Goal: Information Seeking & Learning: Learn about a topic

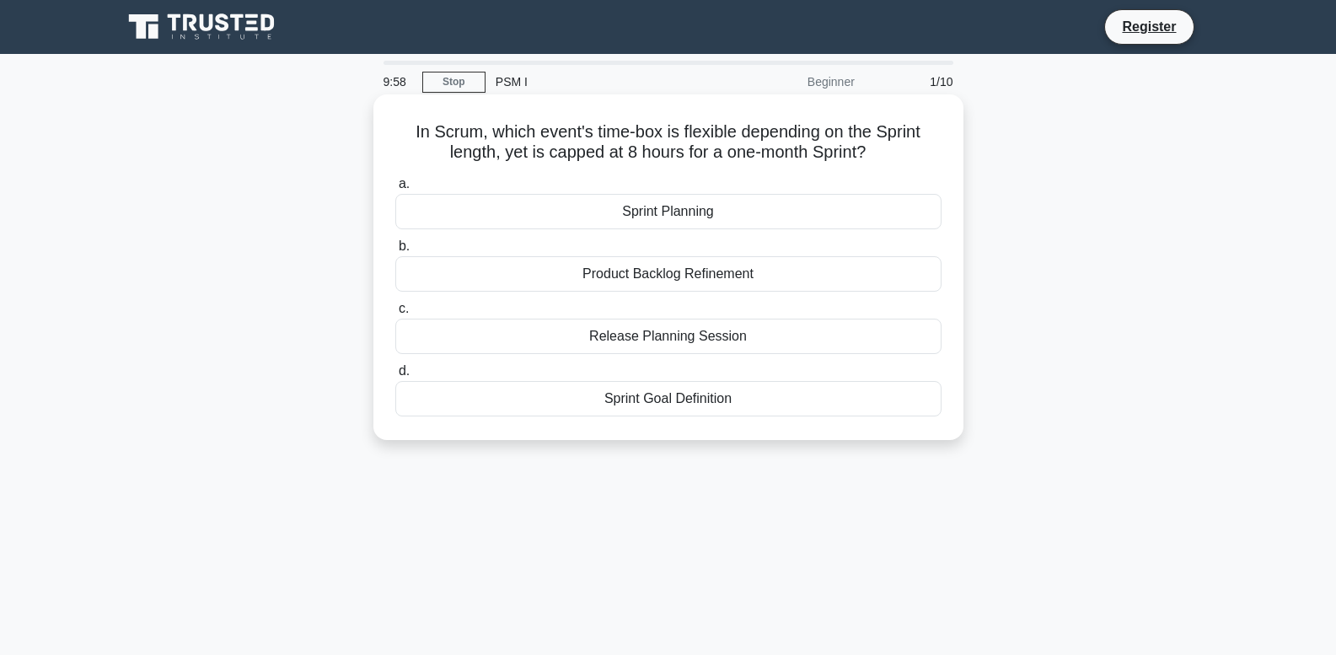
click at [699, 228] on div "Sprint Planning" at bounding box center [668, 211] width 546 height 35
click at [395, 190] on input "a. Sprint Planning" at bounding box center [395, 184] width 0 height 11
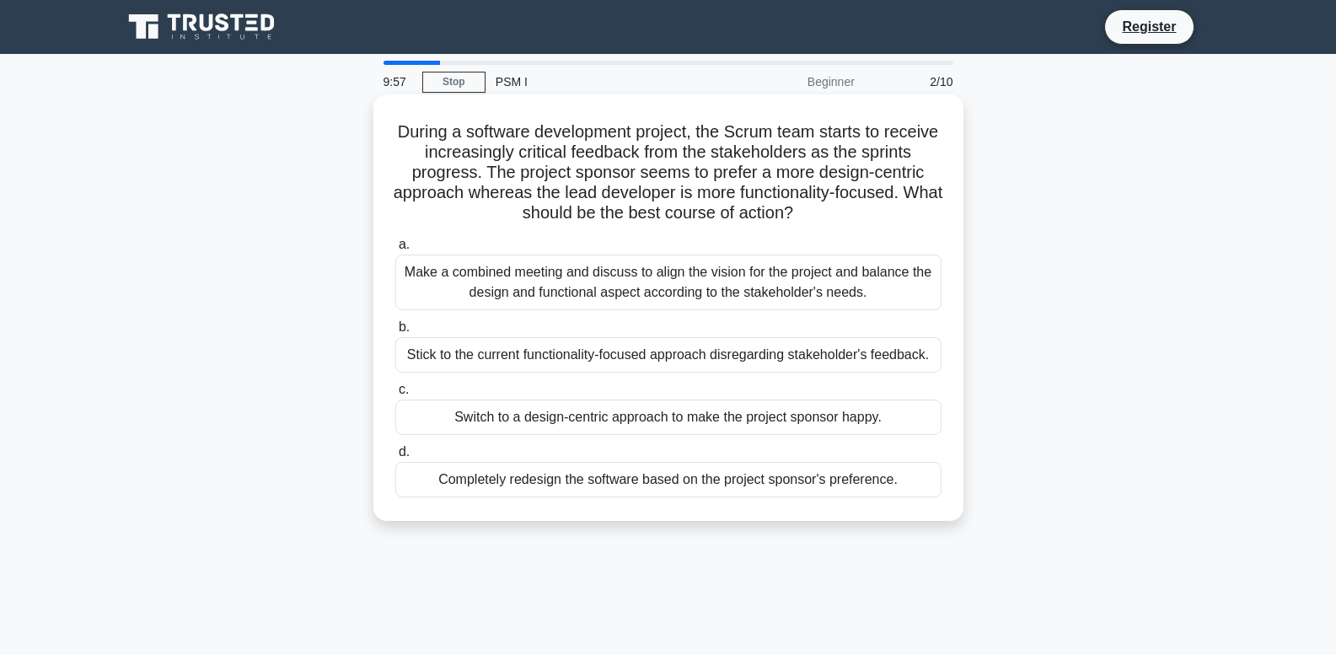
click at [683, 293] on div "Make a combined meeting and discuss to align the vision for the project and bal…" at bounding box center [668, 283] width 546 height 56
click at [395, 250] on input "a. Make a combined meeting and discuss to align the vision for the project and …" at bounding box center [395, 244] width 0 height 11
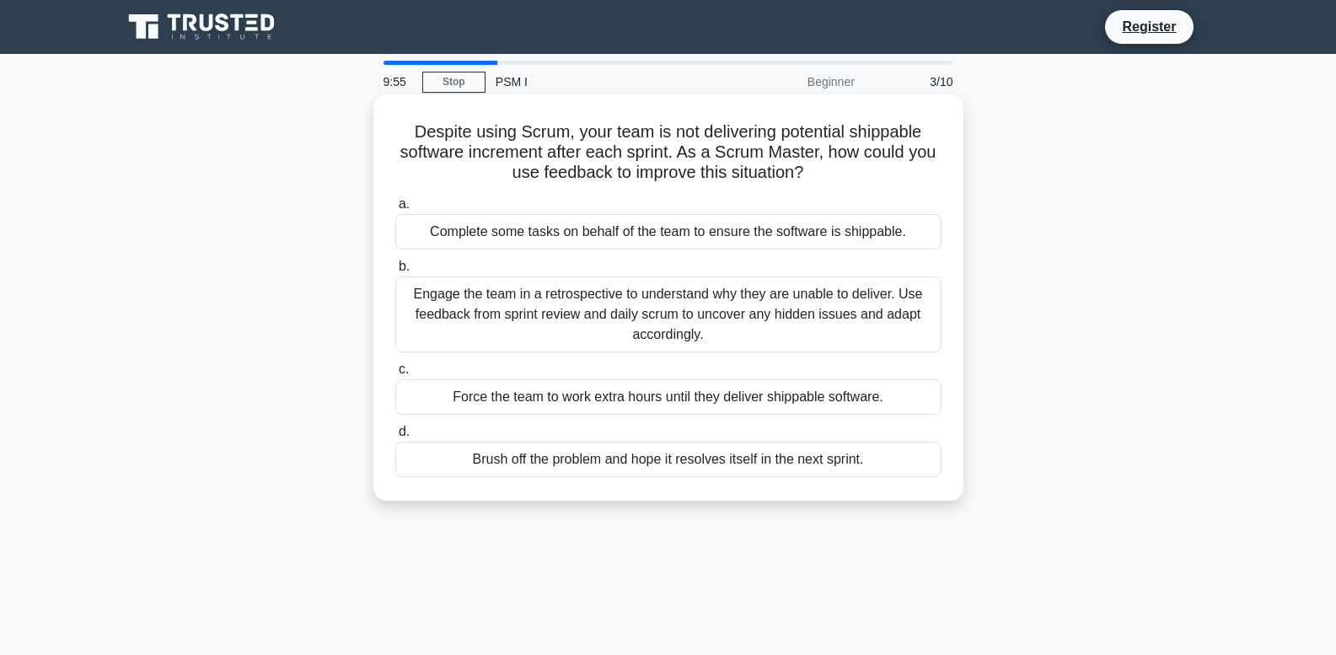
click at [677, 248] on div "Complete some tasks on behalf of the team to ensure the software is shippable." at bounding box center [668, 231] width 546 height 35
click at [395, 210] on input "a. Complete some tasks on behalf of the team to ensure the software is shippabl…" at bounding box center [395, 204] width 0 height 11
